Goal: Use online tool/utility: Utilize a website feature to perform a specific function

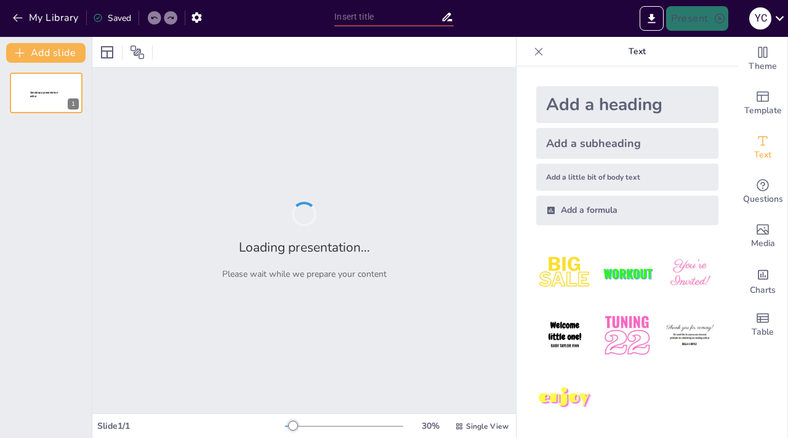
type input "Imported Amor_por_Amor_DilexitNos.pptx"
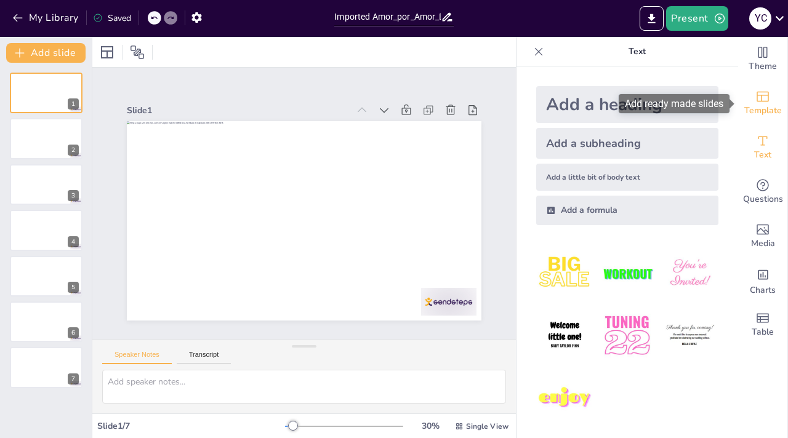
click at [760, 97] on icon "Add ready made slides" at bounding box center [762, 96] width 15 height 15
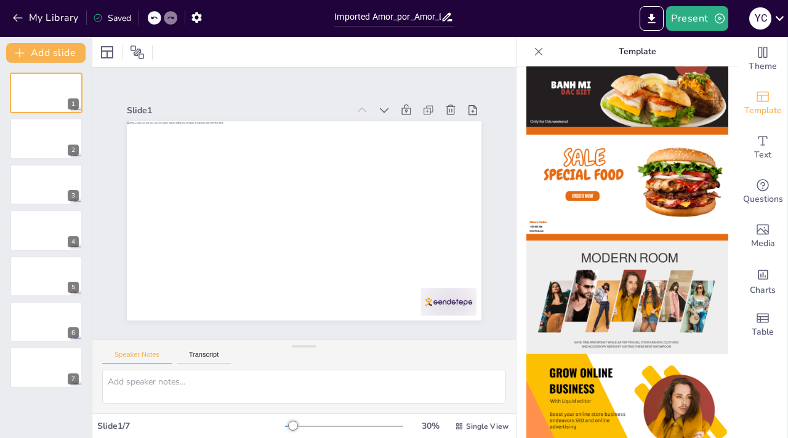
scroll to position [62, 0]
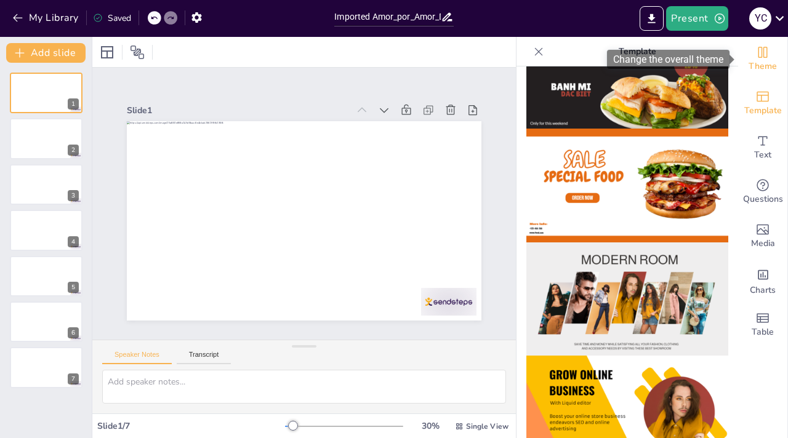
click at [762, 58] on icon "Change the overall theme" at bounding box center [762, 52] width 15 height 15
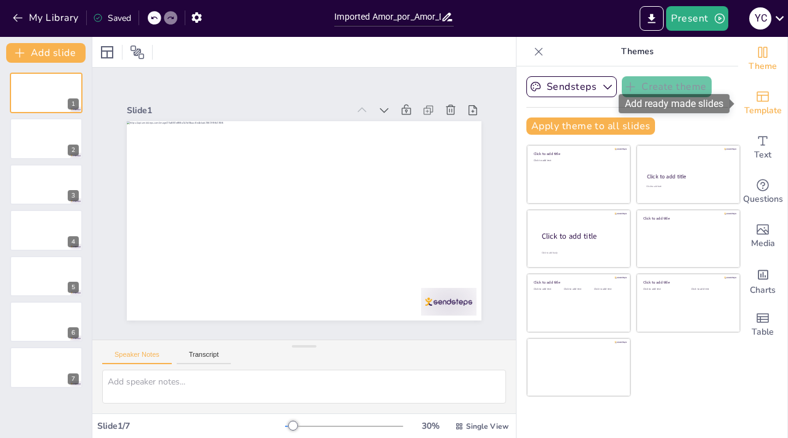
click at [767, 106] on span "Template" at bounding box center [763, 111] width 38 height 14
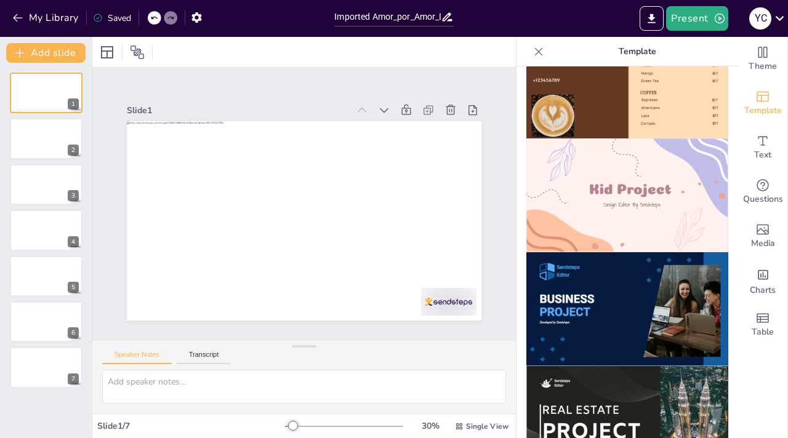
scroll to position [873, 0]
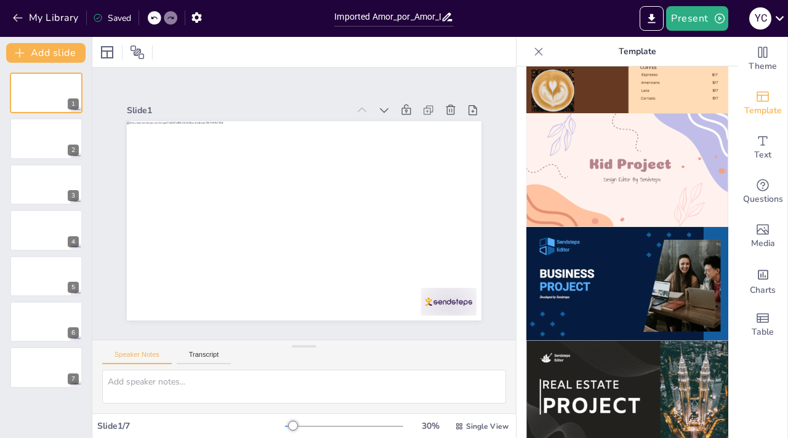
click at [624, 190] on img at bounding box center [627, 170] width 202 height 114
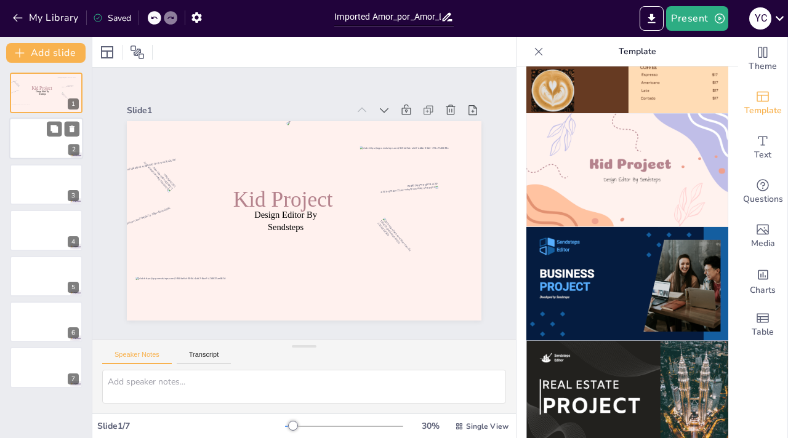
click at [32, 137] on div at bounding box center [46, 139] width 74 height 42
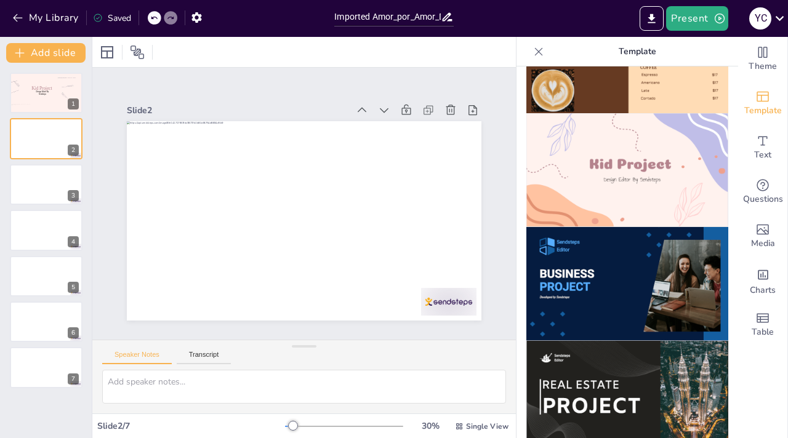
click at [643, 187] on img at bounding box center [627, 170] width 202 height 114
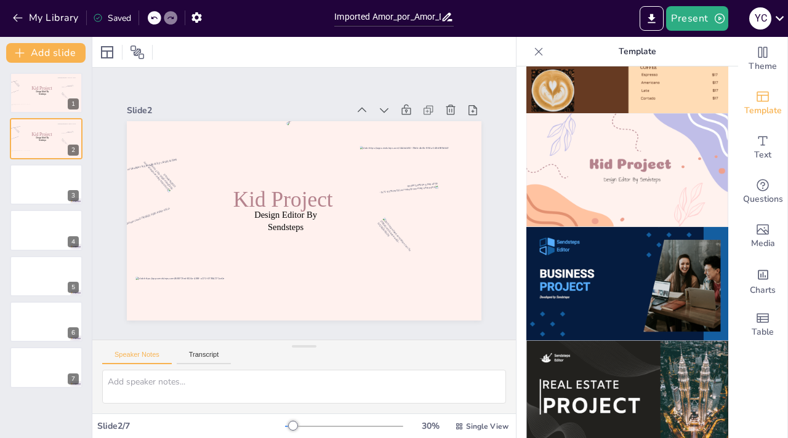
click at [155, 19] on icon at bounding box center [153, 17] width 7 height 7
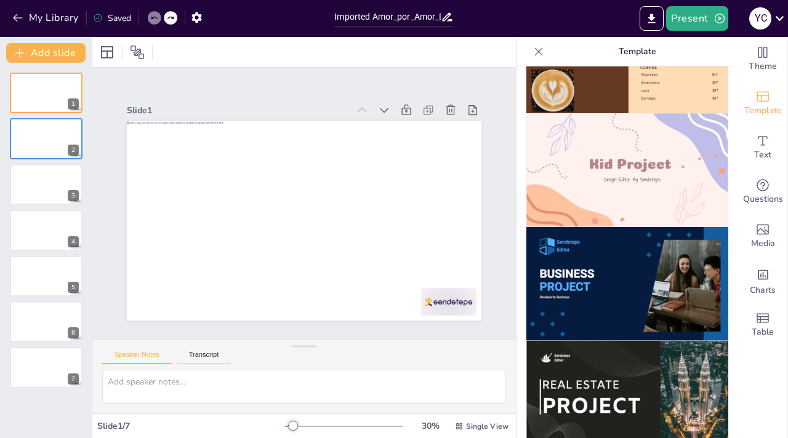
click at [155, 19] on icon at bounding box center [153, 17] width 7 height 7
click at [762, 58] on icon "Change the overall theme" at bounding box center [762, 52] width 15 height 15
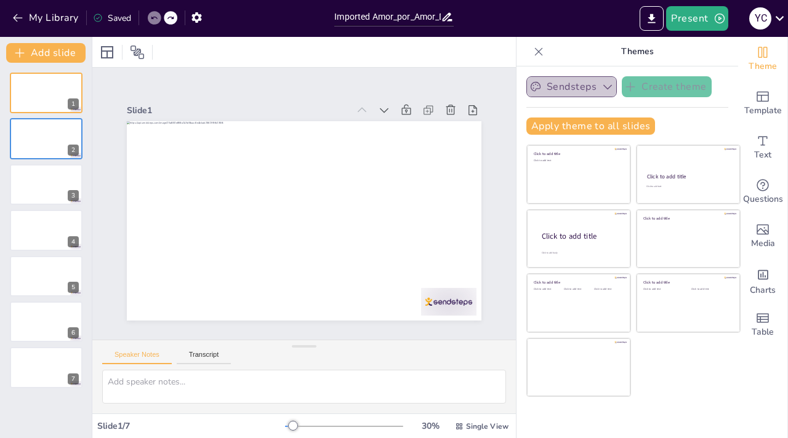
click at [605, 86] on icon "button" at bounding box center [608, 87] width 12 height 12
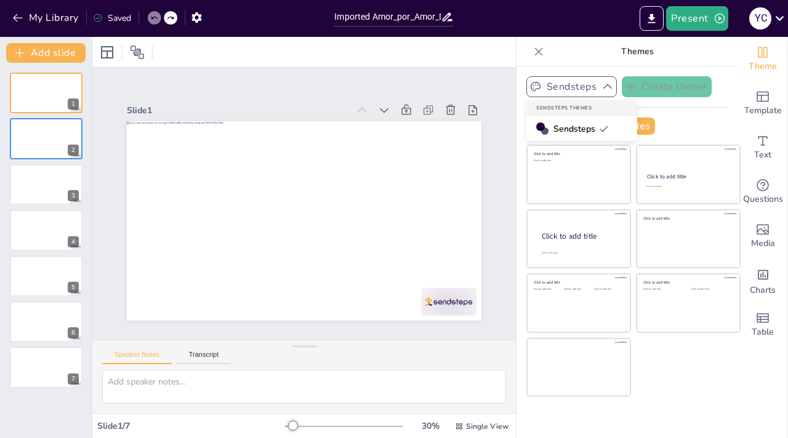
click at [573, 125] on span "Sendsteps" at bounding box center [581, 129] width 55 height 12
